Goal: Task Accomplishment & Management: Complete application form

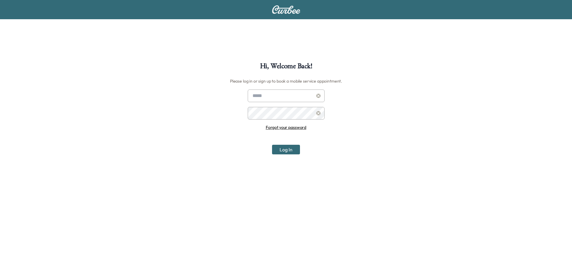
type input "**********"
click at [280, 149] on button "Log In" at bounding box center [286, 150] width 28 height 10
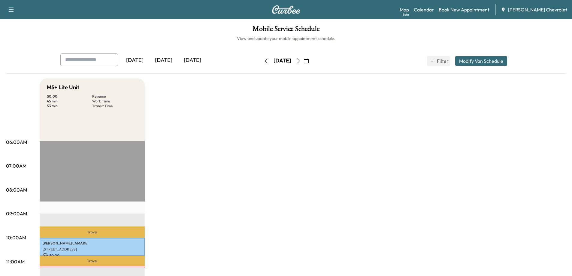
click at [301, 62] on icon "button" at bounding box center [298, 61] width 5 height 5
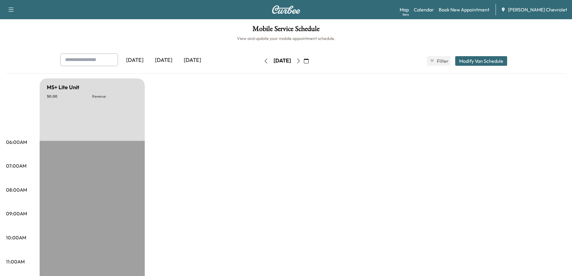
click at [303, 63] on button "button" at bounding box center [298, 61] width 10 height 10
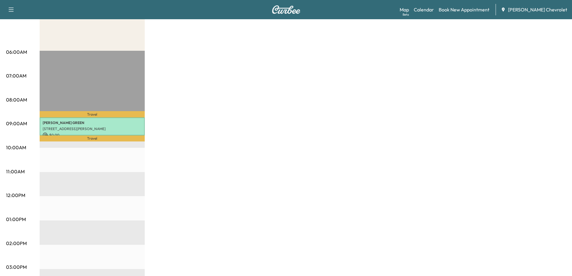
scroll to position [30, 0]
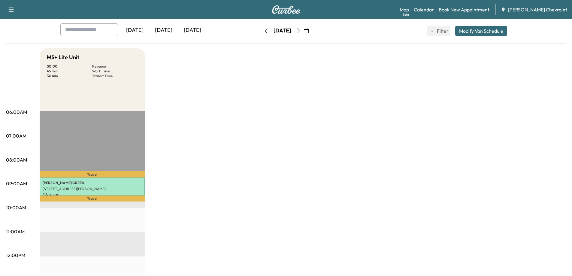
click at [264, 31] on icon "button" at bounding box center [266, 31] width 5 height 5
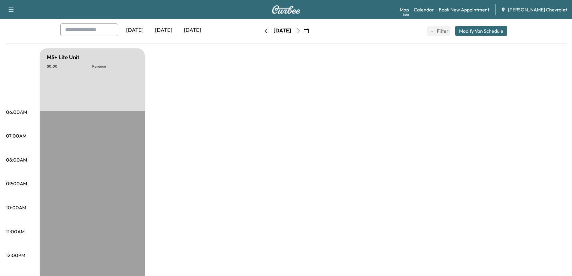
click at [261, 33] on button "button" at bounding box center [266, 31] width 10 height 10
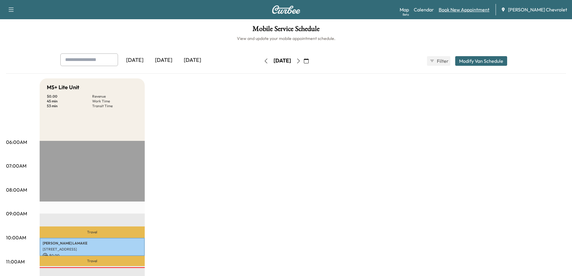
click at [479, 11] on link "Book New Appointment" at bounding box center [464, 9] width 51 height 7
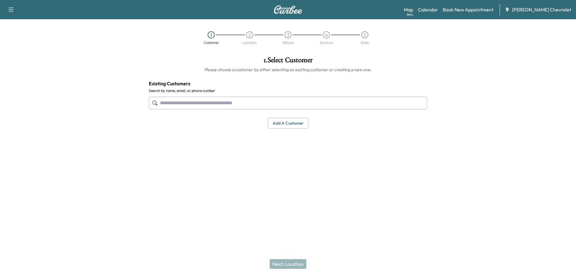
click at [167, 104] on input "text" at bounding box center [288, 103] width 279 height 13
click at [166, 104] on input "text" at bounding box center [288, 103] width 279 height 13
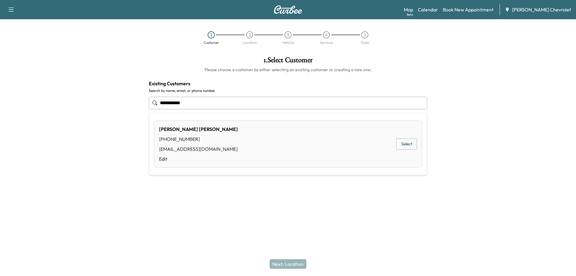
click at [406, 146] on button "Select" at bounding box center [407, 143] width 21 height 11
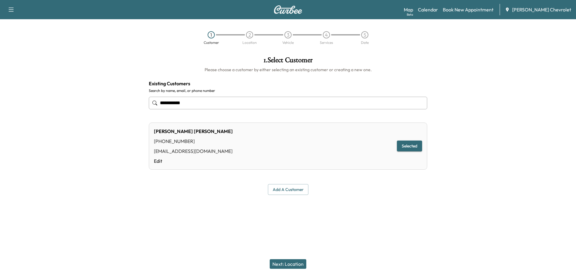
type input "**********"
click at [277, 266] on button "Next: Location" at bounding box center [288, 264] width 37 height 10
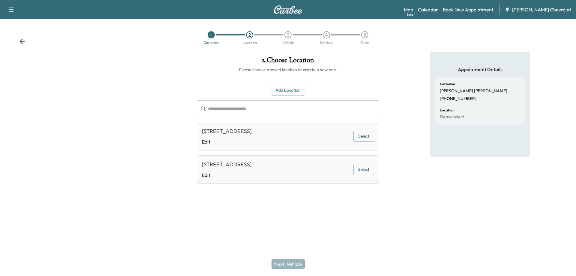
click at [359, 137] on button "Select" at bounding box center [364, 136] width 21 height 11
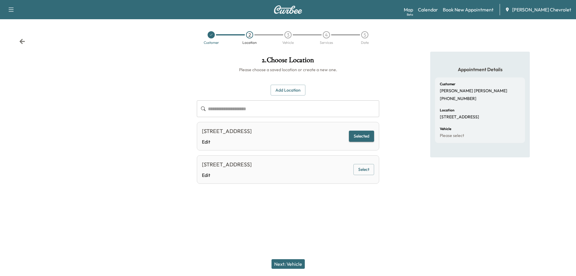
click at [285, 262] on button "Next: Vehicle" at bounding box center [288, 264] width 33 height 10
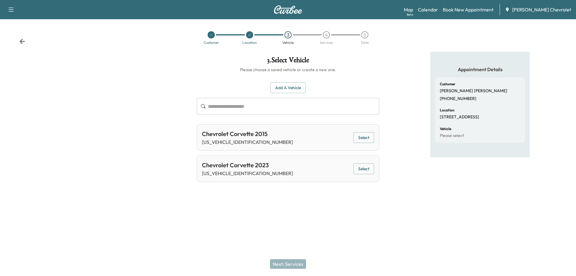
click at [369, 170] on button "Select" at bounding box center [364, 168] width 21 height 11
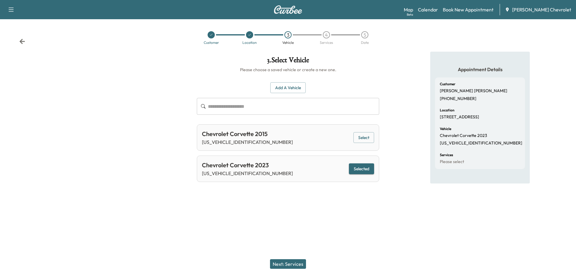
click at [287, 265] on button "Next: Services" at bounding box center [288, 264] width 36 height 10
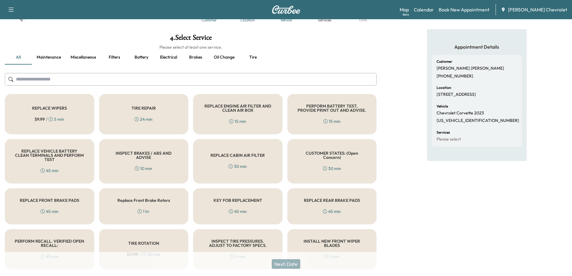
scroll to position [40, 0]
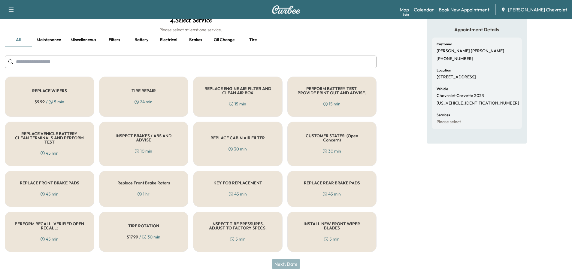
click at [56, 229] on h5 "PERFORM RECALL. VERIFIED OPEN RECALL:" at bounding box center [50, 226] width 70 height 8
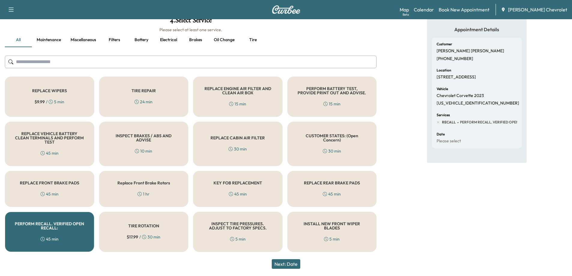
click at [284, 267] on button "Next: Date" at bounding box center [286, 264] width 29 height 10
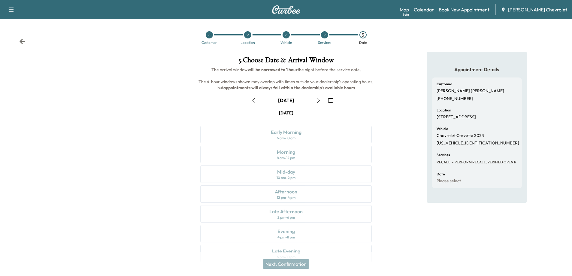
click at [253, 99] on icon "button" at bounding box center [253, 100] width 5 height 5
click at [282, 195] on div "12 pm - 4 pm" at bounding box center [286, 197] width 19 height 5
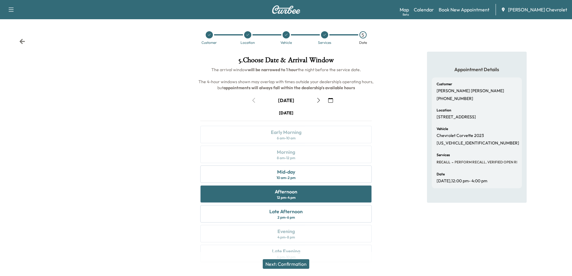
click at [286, 262] on button "Next: Confirmation" at bounding box center [286, 264] width 47 height 10
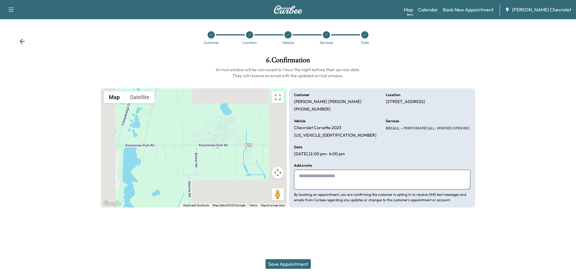
click at [305, 182] on textarea at bounding box center [382, 180] width 177 height 20
click at [299, 183] on textarea "**********" at bounding box center [382, 180] width 177 height 20
type textarea "**********"
click at [288, 265] on button "Save Appointment" at bounding box center [288, 264] width 45 height 10
click at [285, 266] on button "Save Appointment" at bounding box center [288, 264] width 45 height 10
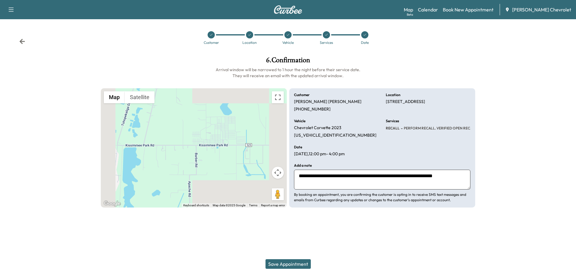
click at [285, 265] on button "Save Appointment" at bounding box center [288, 264] width 45 height 10
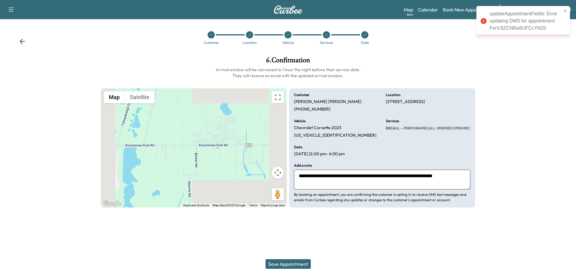
click at [19, 42] on div "Customer Location Vehicle Services Date" at bounding box center [288, 38] width 576 height 28
click at [20, 43] on icon at bounding box center [22, 41] width 6 height 6
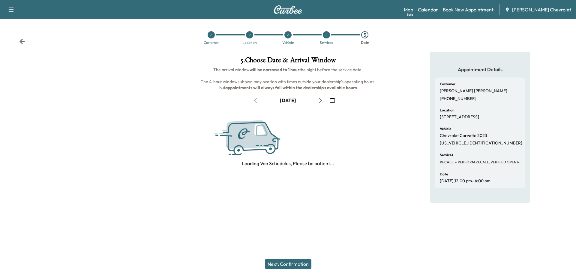
click at [331, 101] on icon "button" at bounding box center [332, 100] width 5 height 5
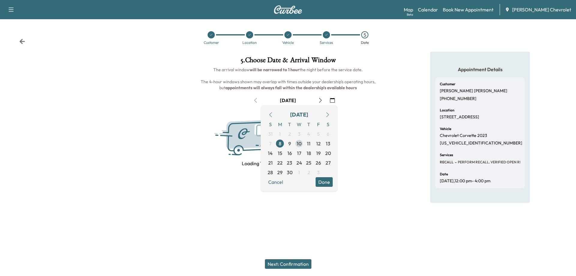
click at [299, 142] on span "10" at bounding box center [299, 143] width 5 height 7
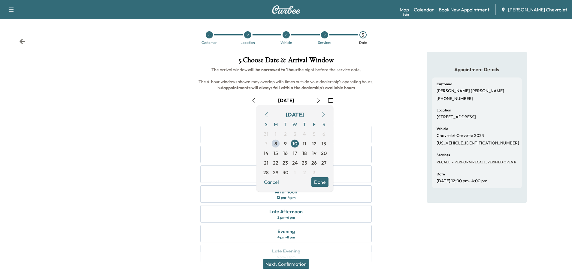
click at [406, 231] on div "Appointment Details Customer [PERSON_NAME] [PHONE_NUMBER] Location [STREET_ADDR…" at bounding box center [476, 161] width 191 height 218
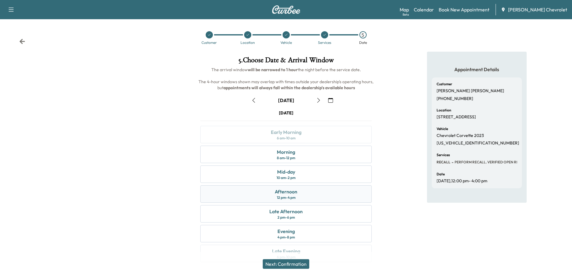
click at [298, 195] on div "Afternoon 12 pm - 4 pm" at bounding box center [285, 193] width 171 height 17
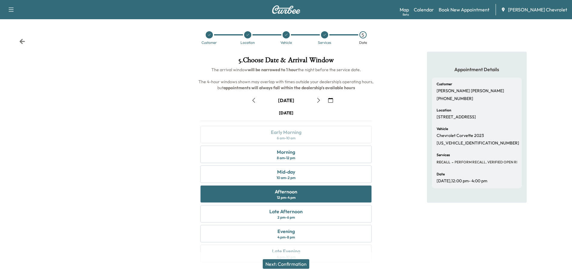
click at [288, 267] on button "Next: Confirmation" at bounding box center [286, 264] width 47 height 10
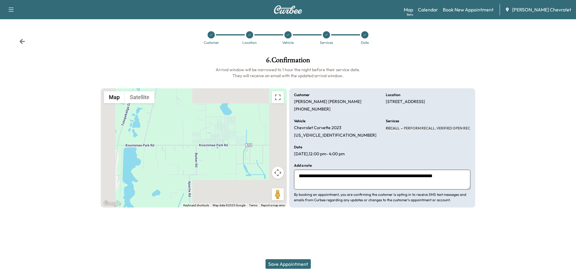
click at [338, 185] on textarea "**********" at bounding box center [382, 180] width 177 height 20
type textarea "**********"
click at [270, 264] on button "Save Appointment" at bounding box center [288, 264] width 45 height 10
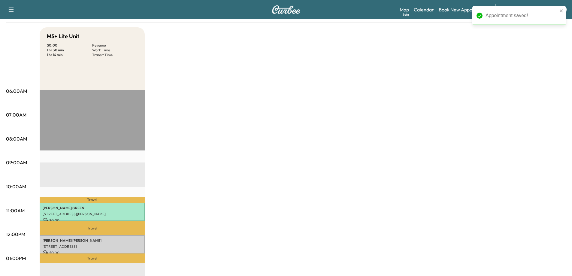
scroll to position [90, 0]
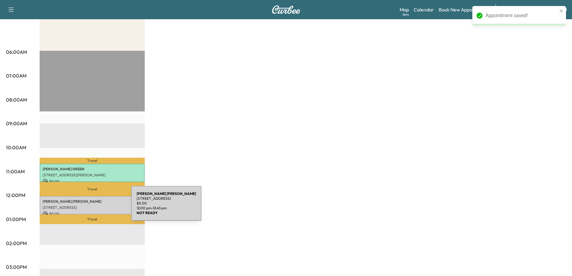
click at [86, 207] on p "[STREET_ADDRESS]" at bounding box center [92, 207] width 99 height 5
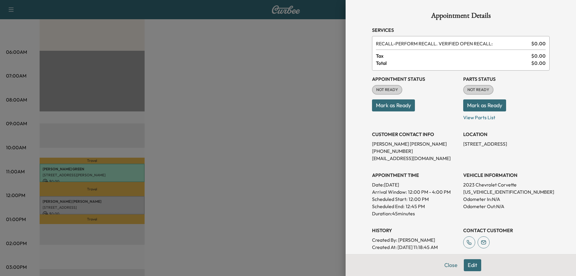
click at [393, 106] on button "Mark as Ready" at bounding box center [393, 105] width 43 height 12
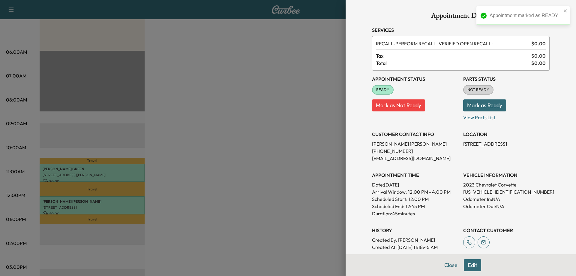
click at [470, 106] on button "Mark as Ready" at bounding box center [484, 105] width 43 height 12
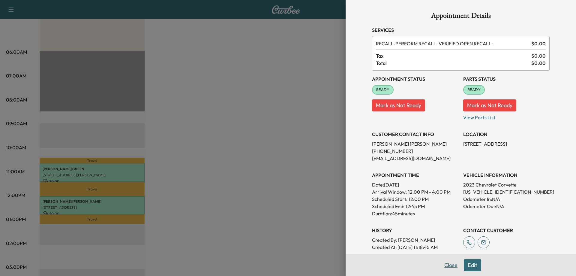
click at [445, 265] on button "Close" at bounding box center [451, 265] width 21 height 12
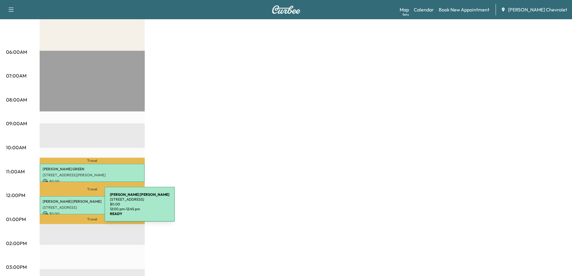
click at [67, 206] on p "[STREET_ADDRESS]" at bounding box center [92, 207] width 99 height 5
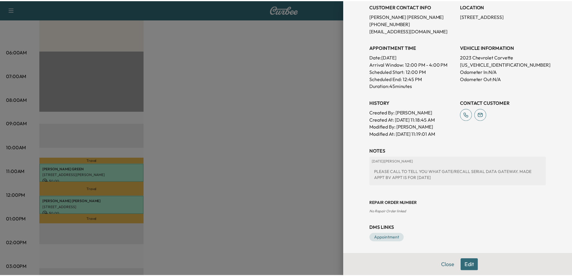
scroll to position [98, 0]
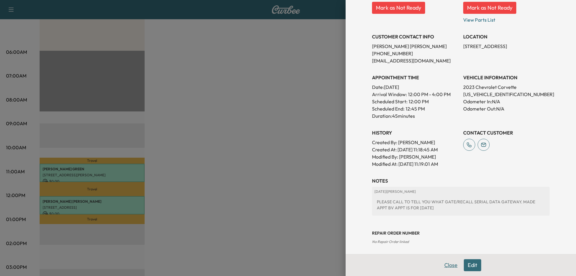
click at [446, 264] on button "Close" at bounding box center [451, 265] width 21 height 12
